Goal: Find contact information: Find contact information

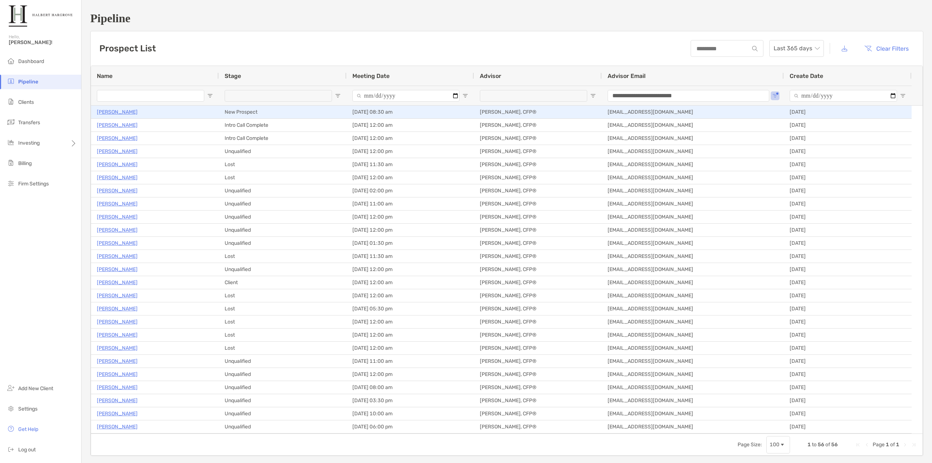
click at [106, 111] on p "[PERSON_NAME]" at bounding box center [117, 111] width 41 height 9
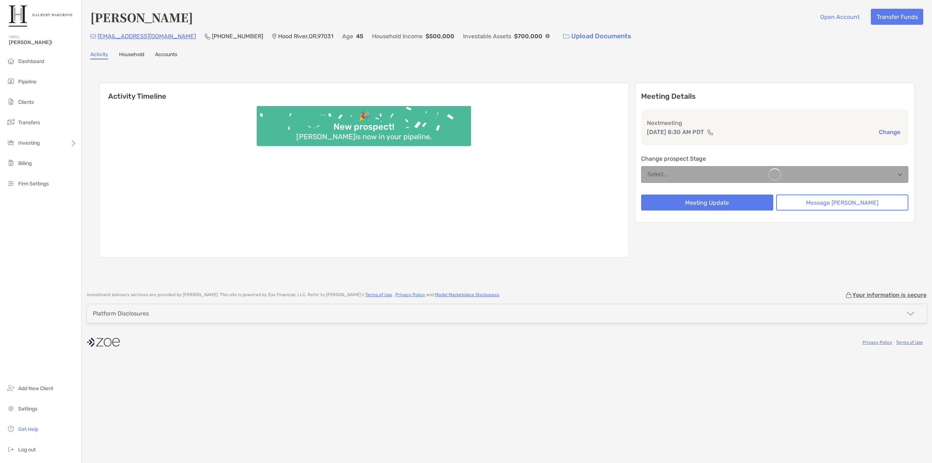
click at [331, 73] on div "Activity Timeline 🎉 New prospect! [PERSON_NAME] is now in your pipeline. Meetin…" at bounding box center [506, 171] width 833 height 209
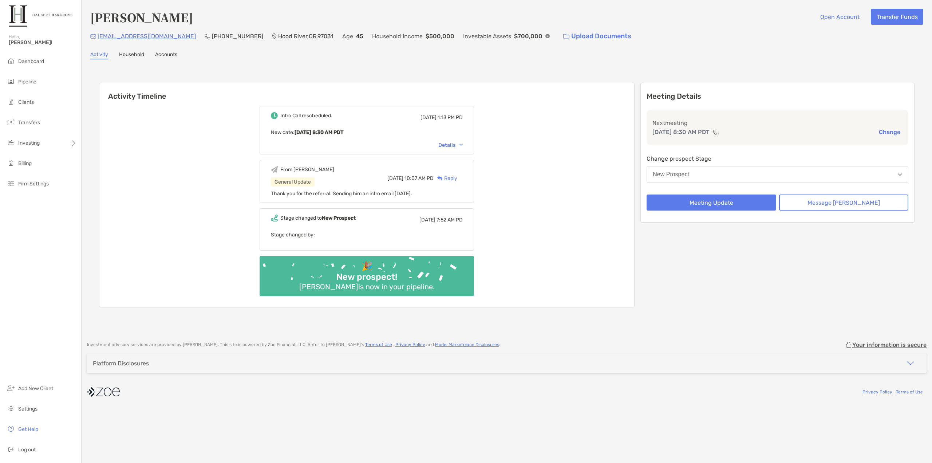
click at [546, 34] on figure at bounding box center [548, 36] width 4 height 7
click at [546, 36] on img at bounding box center [548, 36] width 4 height 4
click at [384, 64] on div "[PERSON_NAME] Open Account Transfer Funds [EMAIL_ADDRESS][DOMAIN_NAME] (541) 64…" at bounding box center [507, 167] width 851 height 334
drag, startPoint x: 236, startPoint y: 37, endPoint x: 195, endPoint y: 38, distance: 41.2
click at [205, 38] on div "[PHONE_NUMBER]" at bounding box center [234, 36] width 59 height 16
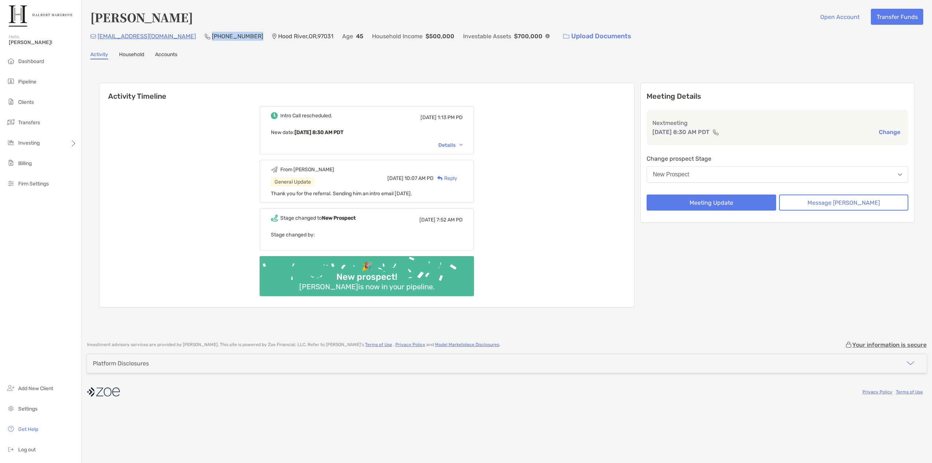
copy p "[PHONE_NUMBER]"
